Goal: Use online tool/utility: Utilize a website feature to perform a specific function

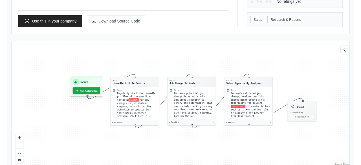
scroll to position [132, 0]
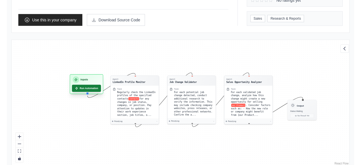
click at [87, 88] on button "Run Automation" at bounding box center [86, 88] width 29 height 7
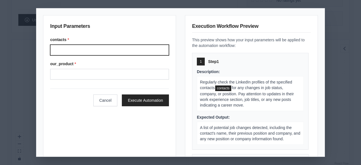
click at [81, 51] on input "contacts *" at bounding box center [109, 50] width 119 height 11
type input "*********"
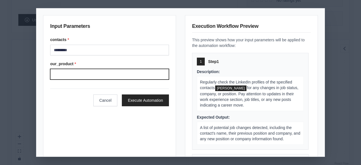
click at [87, 75] on input "our_product *" at bounding box center [109, 74] width 119 height 11
type input "*"
type input "*********"
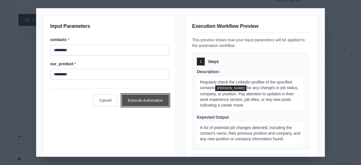
click at [152, 99] on button "Execute Automation" at bounding box center [145, 101] width 47 height 12
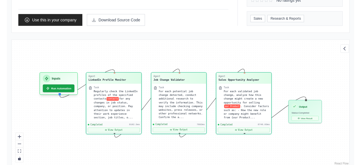
scroll to position [1022, 0]
click at [306, 116] on button "View Result" at bounding box center [304, 118] width 27 height 5
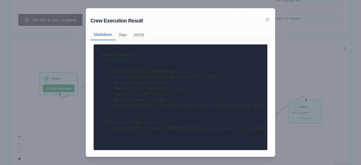
scroll to position [0, 0]
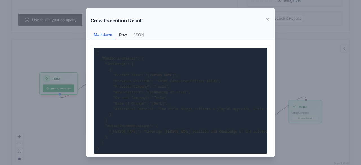
click at [122, 35] on button "Raw" at bounding box center [123, 35] width 15 height 11
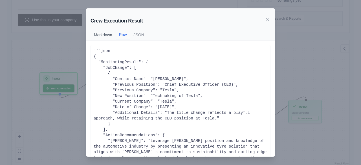
click at [106, 34] on button "Markdown" at bounding box center [102, 35] width 25 height 11
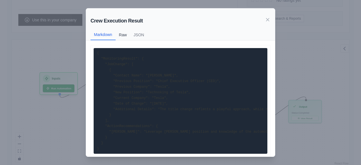
click at [123, 34] on button "Raw" at bounding box center [123, 35] width 15 height 11
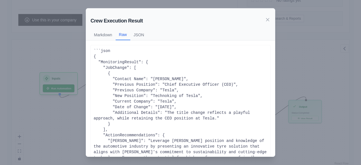
scroll to position [34, 0]
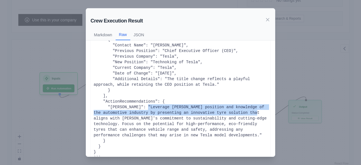
drag, startPoint x: 136, startPoint y: 107, endPoint x: 238, endPoint y: 112, distance: 102.7
click at [238, 112] on div "```json { "MonitoringResult": { "JobChange": [ { "Contact Name": "Elon Musk", "…" at bounding box center [181, 87] width 174 height 147
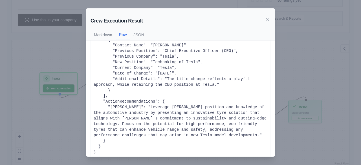
click at [227, 124] on div "```json { "MonitoringResult": { "JobChange": [ { "Contact Name": "Elon Musk", "…" at bounding box center [181, 87] width 174 height 147
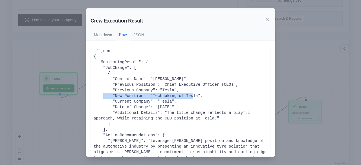
drag, startPoint x: 112, startPoint y: 96, endPoint x: 196, endPoint y: 97, distance: 84.0
click at [196, 97] on div "```json { "MonitoringResult": { "JobChange": [ { "Contact Name": "Elon Musk", "…" at bounding box center [181, 121] width 174 height 147
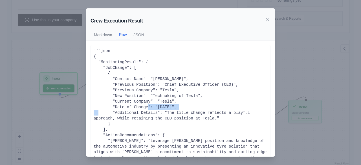
drag, startPoint x: 152, startPoint y: 106, endPoint x: 187, endPoint y: 108, distance: 34.4
click at [184, 106] on div "```json { "MonitoringResult": { "JobChange": [ { "Contact Name": "Elon Musk", "…" at bounding box center [181, 121] width 174 height 147
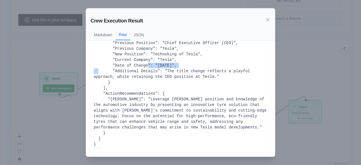
scroll to position [45, 0]
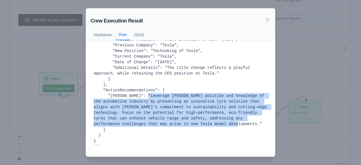
drag, startPoint x: 134, startPoint y: 95, endPoint x: 166, endPoint y: 124, distance: 42.9
click at [166, 124] on div "```json { "MonitoringResult": { "JobChange": [ { "Contact Name": "Elon Musk", "…" at bounding box center [181, 76] width 174 height 147
drag, startPoint x: 267, startPoint y: 18, endPoint x: 266, endPoint y: 21, distance: 2.9
click at [267, 18] on icon at bounding box center [268, 20] width 6 height 6
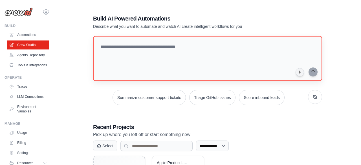
click at [176, 56] on textarea at bounding box center [207, 58] width 229 height 45
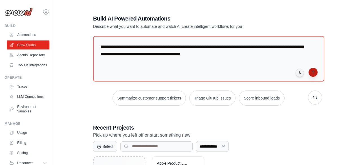
type textarea "**********"
click at [313, 73] on icon "submit" at bounding box center [313, 72] width 5 height 5
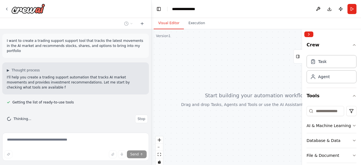
drag, startPoint x: 56, startPoint y: 52, endPoint x: 151, endPoint y: 57, distance: 95.4
click at [151, 57] on div at bounding box center [150, 82] width 2 height 165
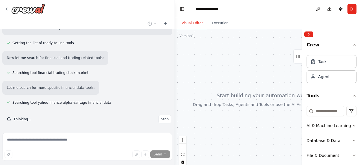
scroll to position [49, 0]
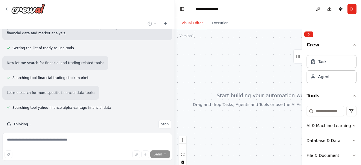
drag, startPoint x: 151, startPoint y: 53, endPoint x: 175, endPoint y: 51, distance: 24.3
click at [175, 51] on div "**********" at bounding box center [180, 82] width 361 height 165
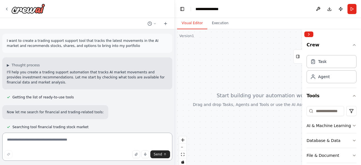
scroll to position [69, 0]
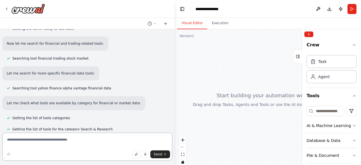
click at [82, 141] on textarea at bounding box center [87, 147] width 170 height 28
type textarea "**********"
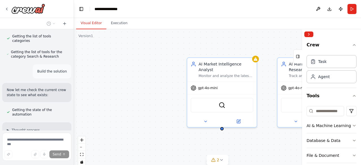
scroll to position [239, 0]
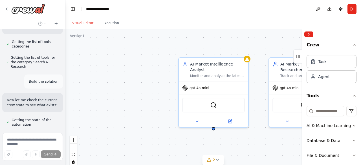
drag, startPoint x: 174, startPoint y: 41, endPoint x: 65, endPoint y: 47, distance: 109.2
click at [65, 47] on div "I want to create a trading support support tool that tracks the latest movement…" at bounding box center [180, 82] width 361 height 165
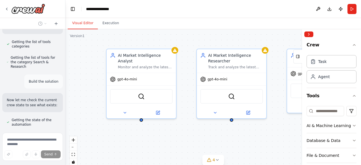
drag, startPoint x: 133, startPoint y: 84, endPoint x: 77, endPoint y: 78, distance: 56.4
click at [65, 76] on div "AI Market Intelligence Analyst Monitor and analyze the latest movements in the …" at bounding box center [212, 99] width 295 height 141
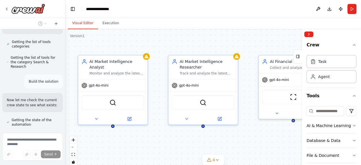
drag, startPoint x: 218, startPoint y: 41, endPoint x: 192, endPoint y: 47, distance: 27.0
click at [192, 47] on div "AI Market Intelligence Analyst Monitor and analyze the latest movements in the …" at bounding box center [212, 99] width 295 height 141
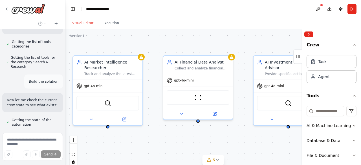
drag, startPoint x: 265, startPoint y: 45, endPoint x: 158, endPoint y: 48, distance: 107.7
click at [157, 48] on div "AI Market Intelligence Analyst Monitor and analyze the latest movements in the …" at bounding box center [212, 99] width 295 height 141
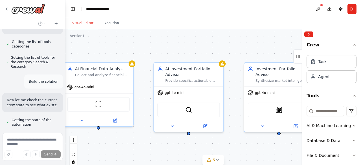
drag, startPoint x: 269, startPoint y: 47, endPoint x: 167, endPoint y: 55, distance: 102.3
click at [167, 55] on div "AI Market Intelligence Analyst Monitor and analyze the latest movements in the …" at bounding box center [212, 99] width 295 height 141
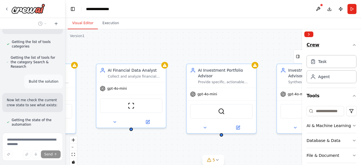
drag, startPoint x: 254, startPoint y: 49, endPoint x: 328, endPoint y: 46, distance: 73.9
click at [310, 47] on div ".deletable-edge-delete-btn { width: 20px; height: 20px; border: 0px solid #ffff…" at bounding box center [212, 99] width 295 height 141
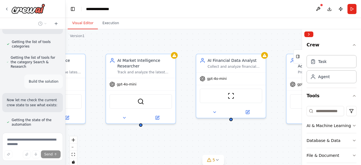
drag, startPoint x: 164, startPoint y: 52, endPoint x: 256, endPoint y: 40, distance: 92.3
click at [259, 41] on div ".deletable-edge-delete-btn { width: 20px; height: 20px; border: 0px solid #ffff…" at bounding box center [212, 99] width 295 height 141
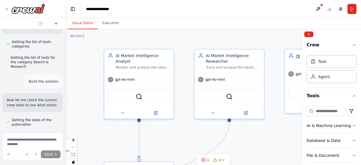
drag, startPoint x: 166, startPoint y: 43, endPoint x: 226, endPoint y: 35, distance: 61.1
click at [251, 38] on div ".deletable-edge-delete-btn { width: 20px; height: 20px; border: 0px solid #ffff…" at bounding box center [212, 99] width 295 height 141
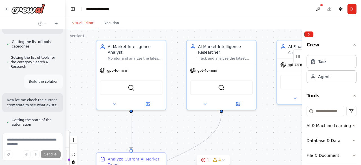
drag, startPoint x: 203, startPoint y: 39, endPoint x: 194, endPoint y: 30, distance: 12.2
click at [194, 30] on div ".deletable-edge-delete-btn { width: 20px; height: 20px; border: 0px solid #ffff…" at bounding box center [212, 99] width 295 height 141
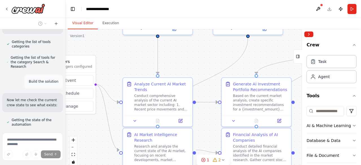
drag, startPoint x: 102, startPoint y: 131, endPoint x: 131, endPoint y: 56, distance: 80.3
click at [128, 56] on div ".deletable-edge-delete-btn { width: 20px; height: 20px; border: 0px solid #ffff…" at bounding box center [212, 99] width 295 height 141
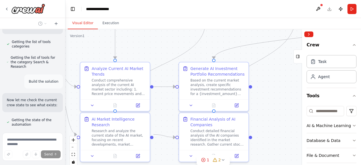
drag, startPoint x: 209, startPoint y: 65, endPoint x: 158, endPoint y: 49, distance: 53.8
click at [158, 49] on div ".deletable-edge-delete-btn { width: 20px; height: 20px; border: 0px solid #ffff…" at bounding box center [212, 99] width 295 height 141
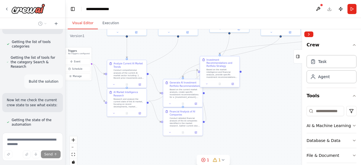
click at [221, 61] on div "Investment Recommendations and Portfolio Strategy" at bounding box center [221, 63] width 31 height 10
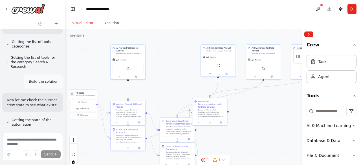
drag, startPoint x: 262, startPoint y: 99, endPoint x: 224, endPoint y: 129, distance: 48.0
click at [248, 135] on div ".deletable-edge-delete-btn { width: 20px; height: 20px; border: 0px solid #ffff…" at bounding box center [212, 99] width 295 height 141
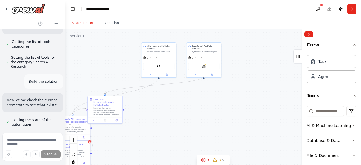
drag, startPoint x: 261, startPoint y: 120, endPoint x: 155, endPoint y: 118, distance: 106.0
click at [155, 118] on div ".deletable-edge-delete-btn { width: 20px; height: 20px; border: 0px solid #ffff…" at bounding box center [212, 99] width 295 height 141
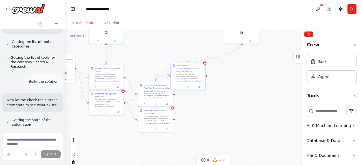
drag, startPoint x: 162, startPoint y: 98, endPoint x: 260, endPoint y: 83, distance: 100.1
click at [261, 83] on div ".deletable-edge-delete-btn { width: 20px; height: 20px; border: 0px solid #ffff…" at bounding box center [212, 99] width 295 height 141
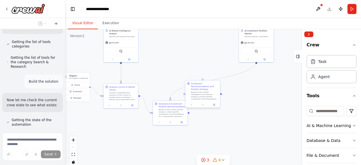
drag, startPoint x: 206, startPoint y: 89, endPoint x: 264, endPoint y: 127, distance: 69.6
click at [264, 127] on div ".deletable-edge-delete-btn { width: 20px; height: 20px; border: 0px solid #ffff…" at bounding box center [212, 99] width 295 height 141
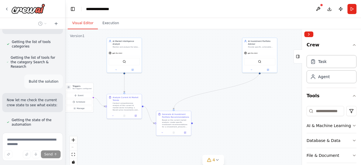
drag, startPoint x: 227, startPoint y: 105, endPoint x: 231, endPoint y: 116, distance: 11.3
click at [231, 116] on div ".deletable-edge-delete-btn { width: 20px; height: 20px; border: 0px solid #ffff…" at bounding box center [212, 99] width 295 height 141
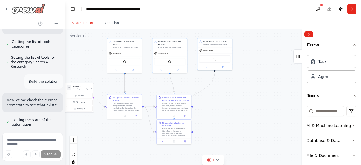
click at [8, 7] on icon at bounding box center [7, 9] width 5 height 5
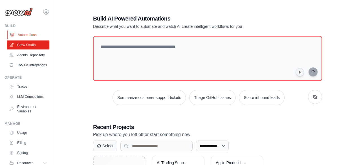
click at [26, 37] on link "Automations" at bounding box center [28, 34] width 43 height 9
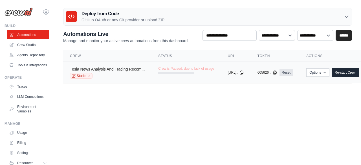
click at [103, 68] on link "Tesla News Analysis And Trading Recom..." at bounding box center [107, 69] width 75 height 5
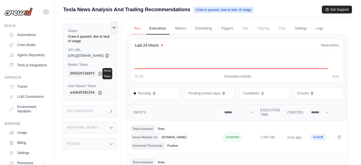
click at [144, 28] on link "Run" at bounding box center [137, 29] width 13 height 12
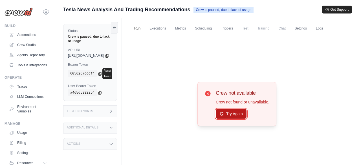
click at [240, 118] on button "Try Again" at bounding box center [231, 114] width 31 height 10
click at [167, 28] on link "Executions" at bounding box center [157, 29] width 23 height 12
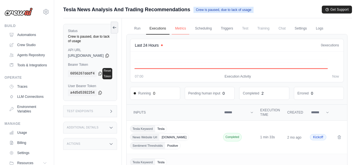
click at [186, 28] on link "Metrics" at bounding box center [181, 29] width 18 height 12
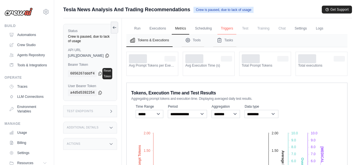
click at [233, 29] on link "Triggers" at bounding box center [226, 29] width 19 height 12
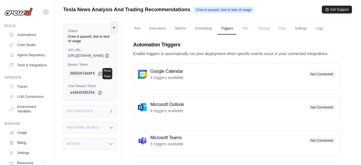
click at [251, 28] on span "Test" at bounding box center [244, 28] width 13 height 11
click at [33, 50] on ul "Automations Crew Studio Agents Repository Tools & Integrations" at bounding box center [28, 49] width 43 height 39
click at [30, 41] on link "Crew Studio" at bounding box center [28, 45] width 43 height 9
